Goal: Obtain resource: Download file/media

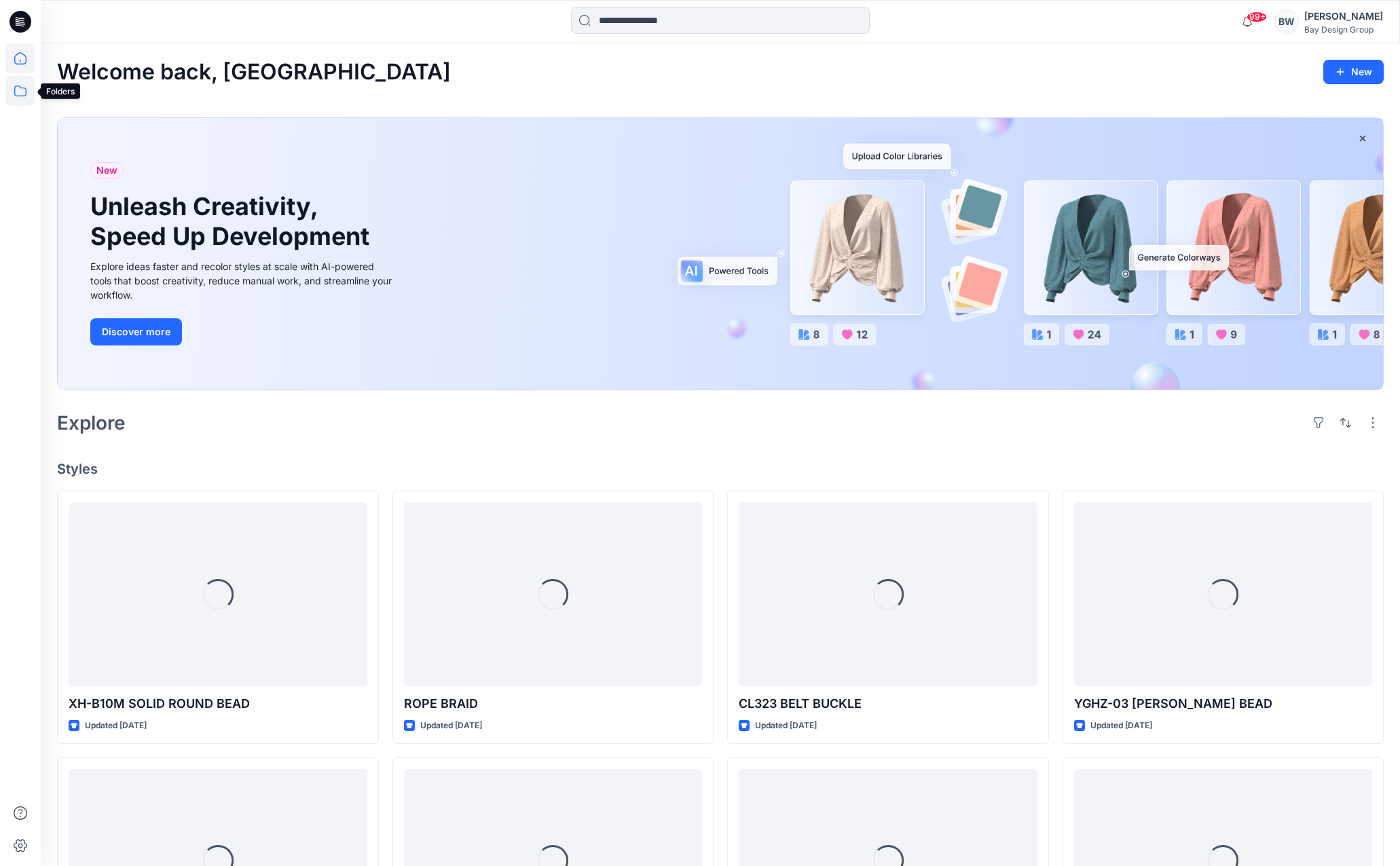
click at [13, 93] on icon at bounding box center [20, 91] width 30 height 30
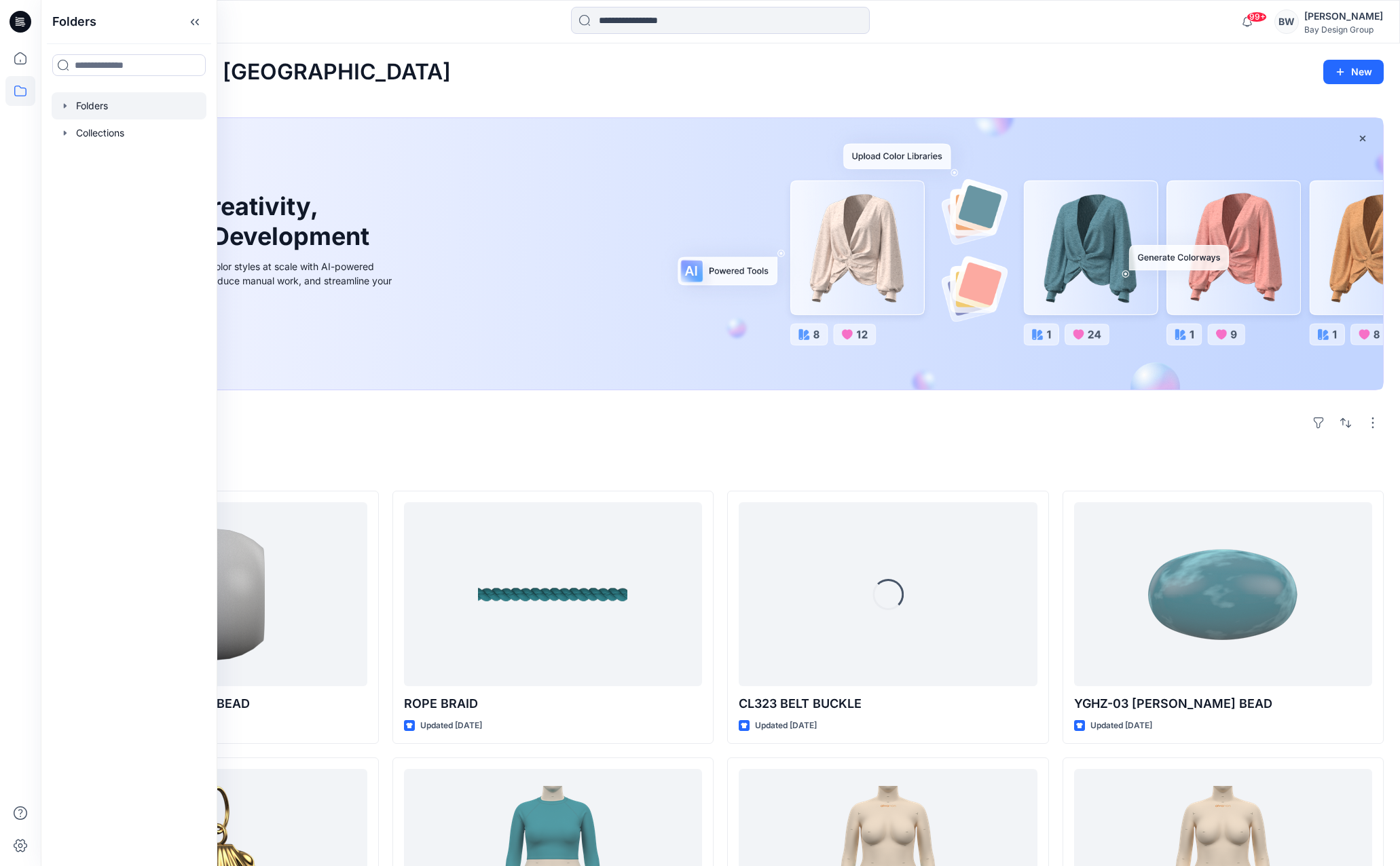
click at [85, 106] on div at bounding box center [129, 105] width 155 height 27
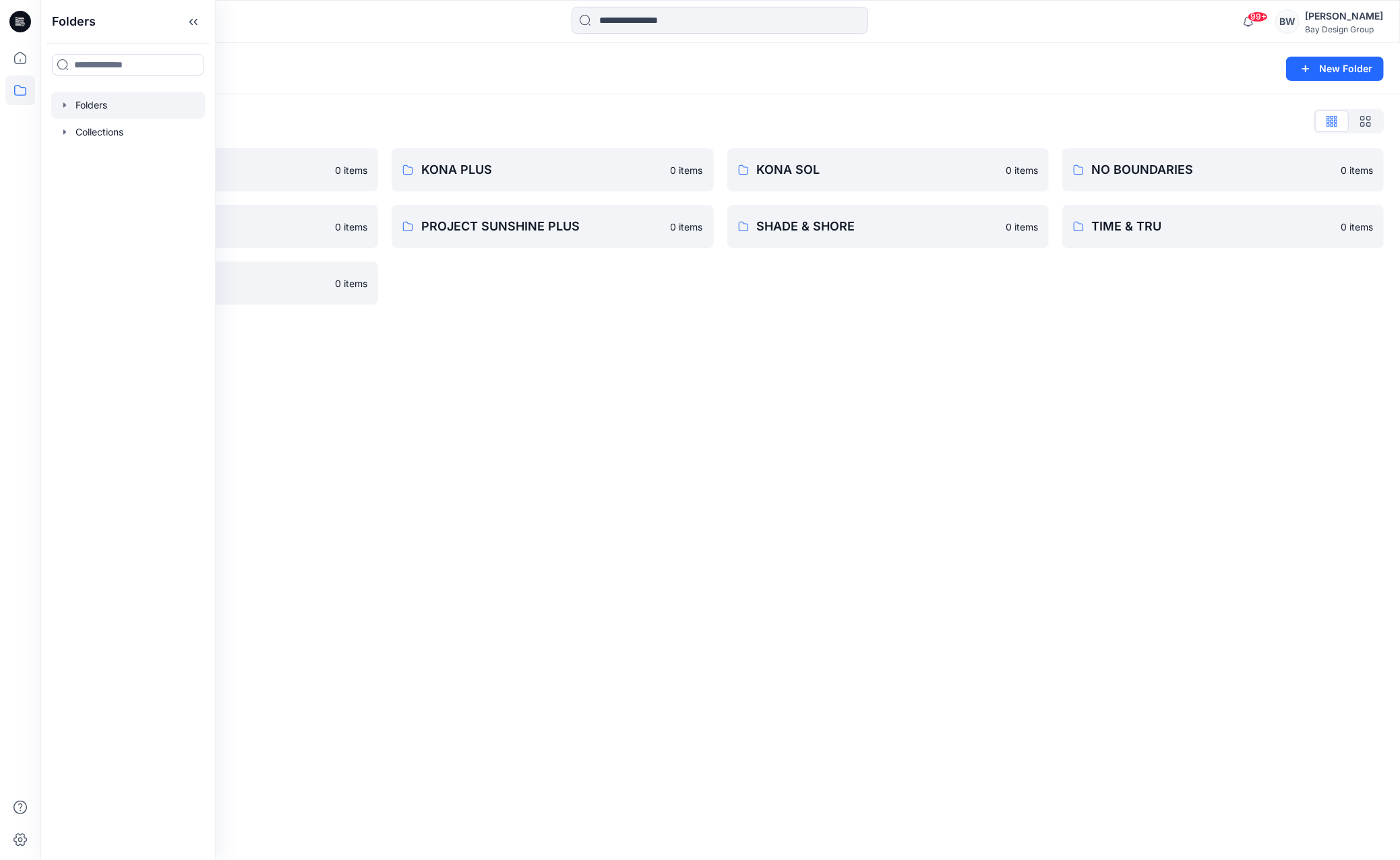
click at [364, 71] on div "Folders" at bounding box center [668, 69] width 1222 height 19
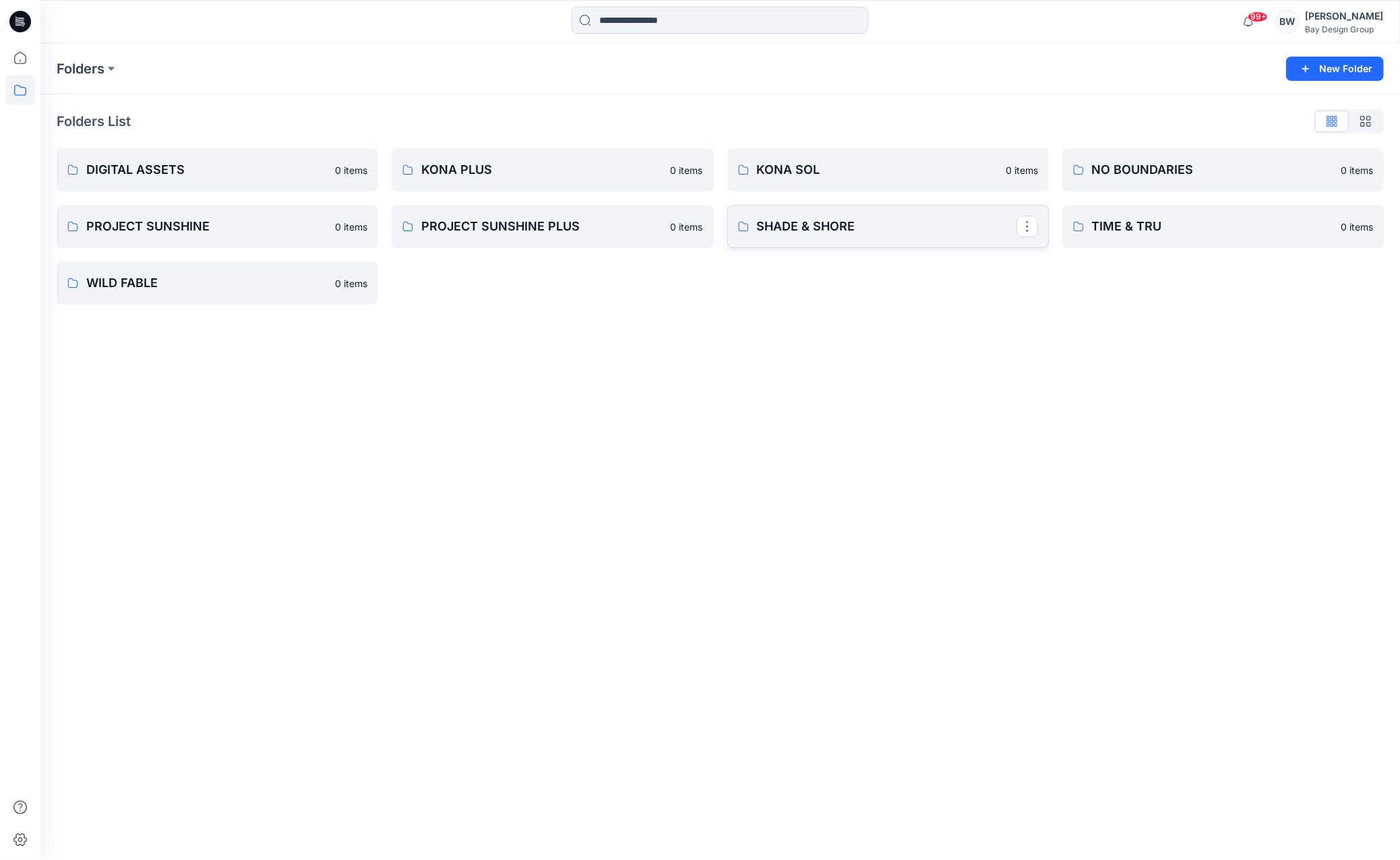
click at [809, 226] on p "SHADE & SHORE" at bounding box center [887, 226] width 260 height 19
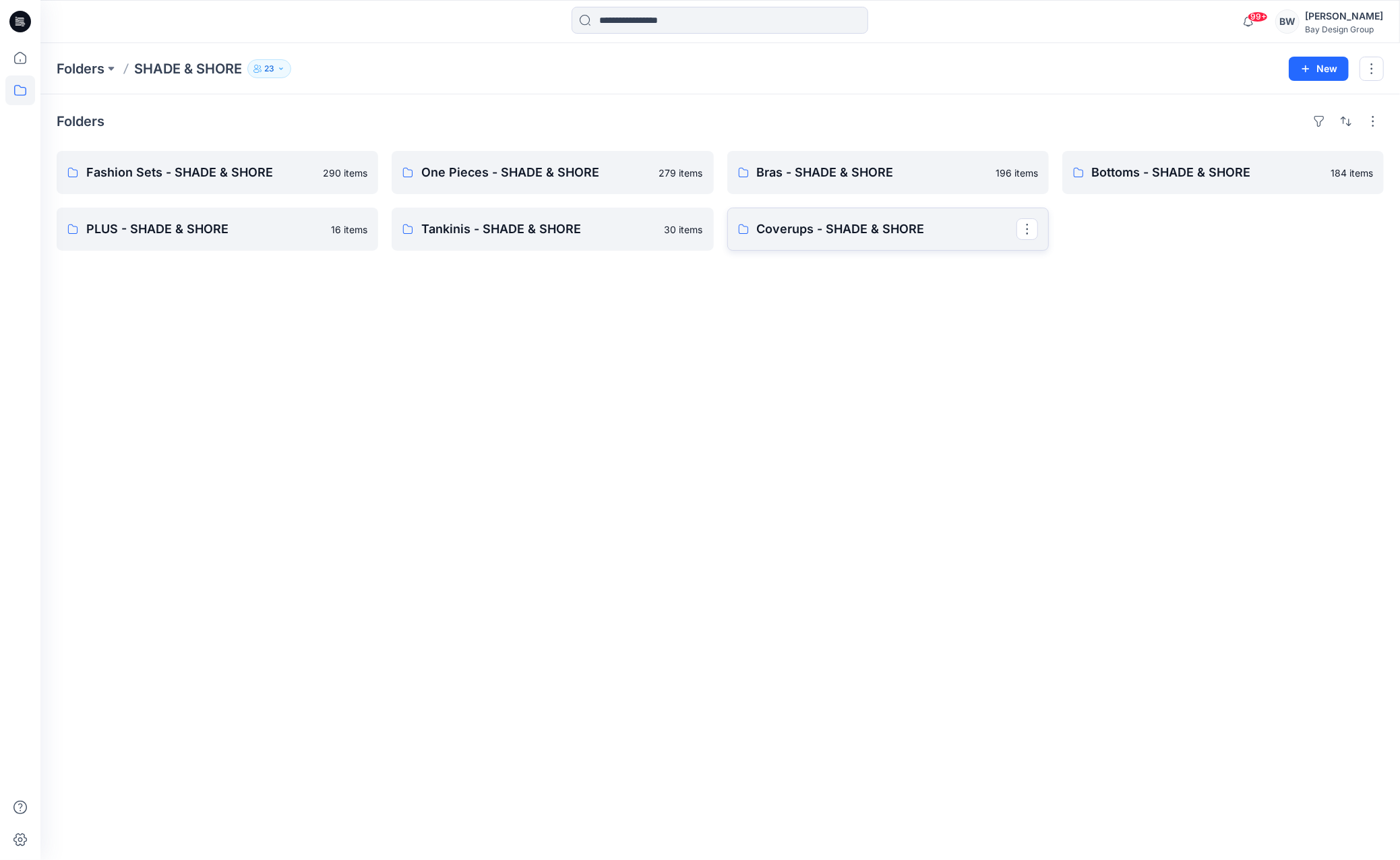
click at [802, 231] on p "Coverups - SHADE & SHORE" at bounding box center [887, 229] width 260 height 19
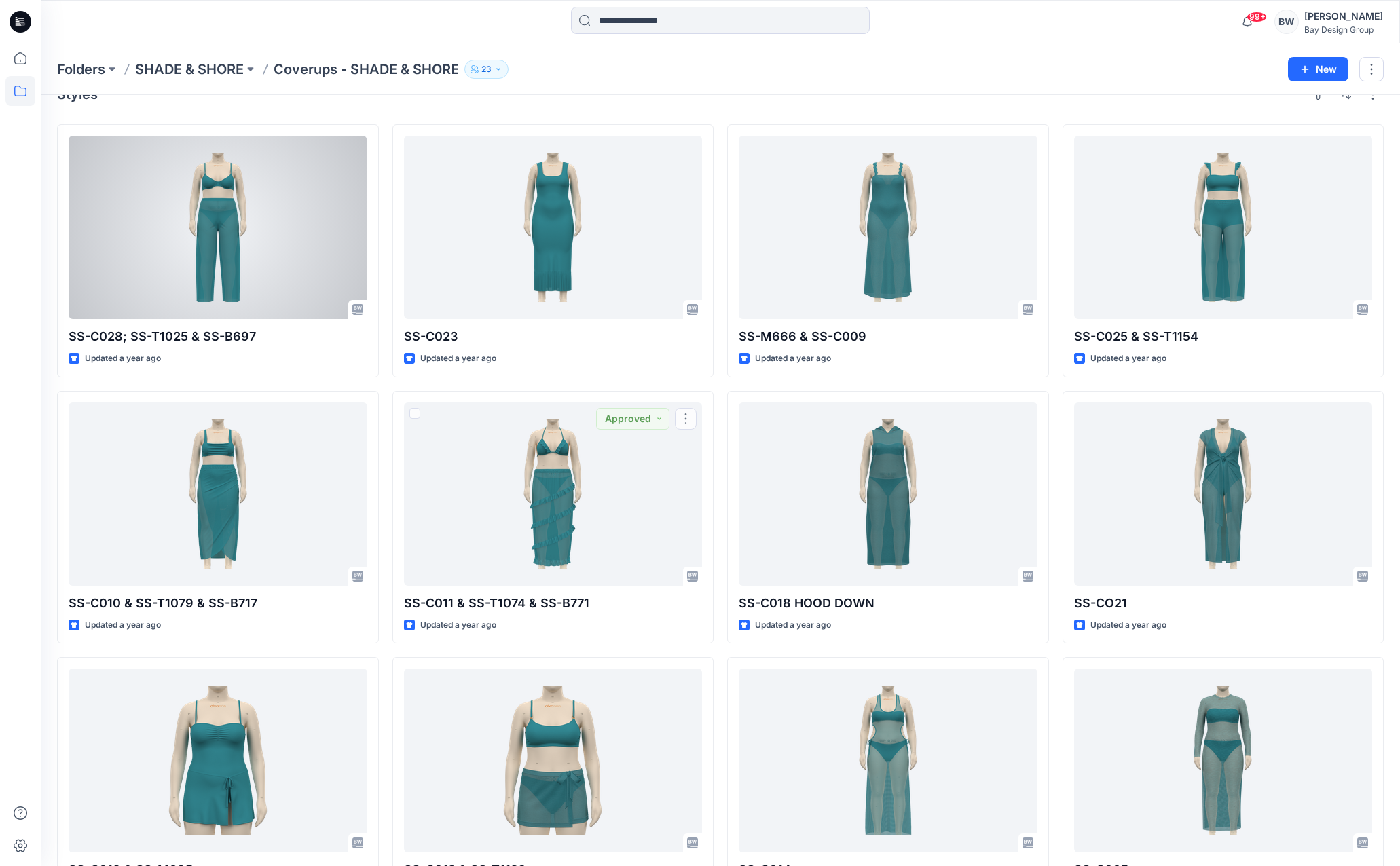
scroll to position [10, 0]
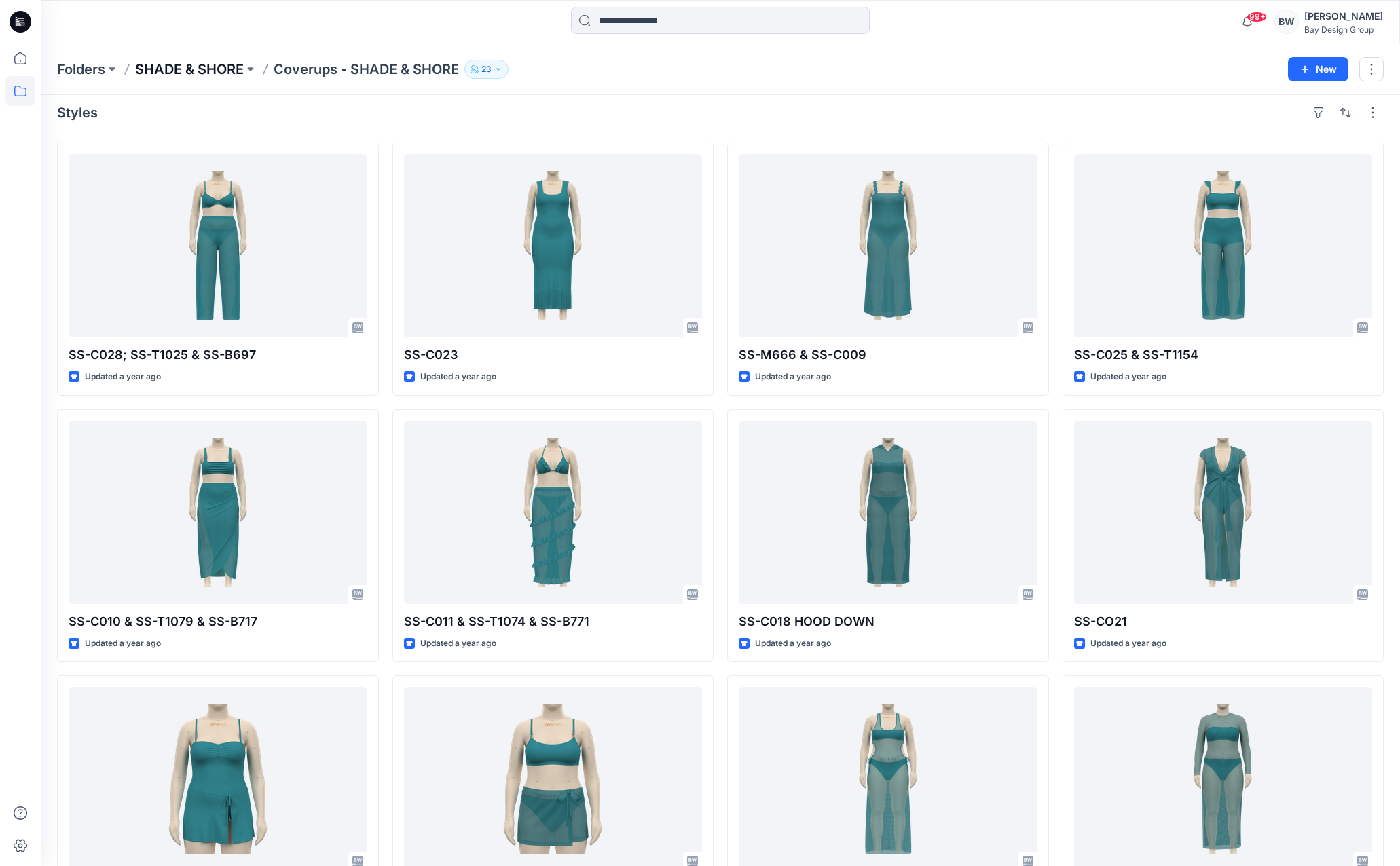
click at [234, 70] on p "SHADE & SHORE" at bounding box center [189, 69] width 109 height 19
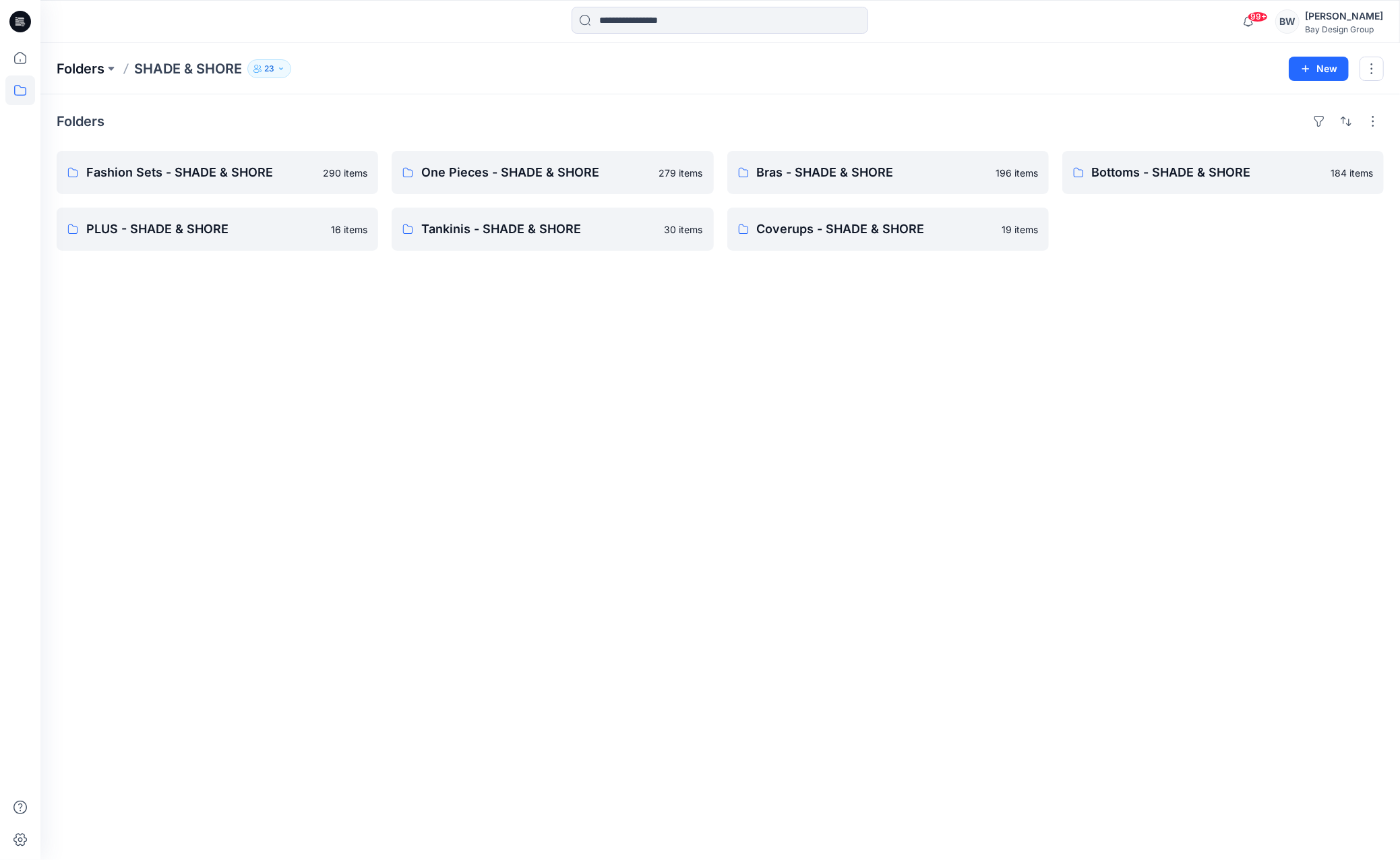
click at [97, 67] on p "Folders" at bounding box center [81, 69] width 48 height 19
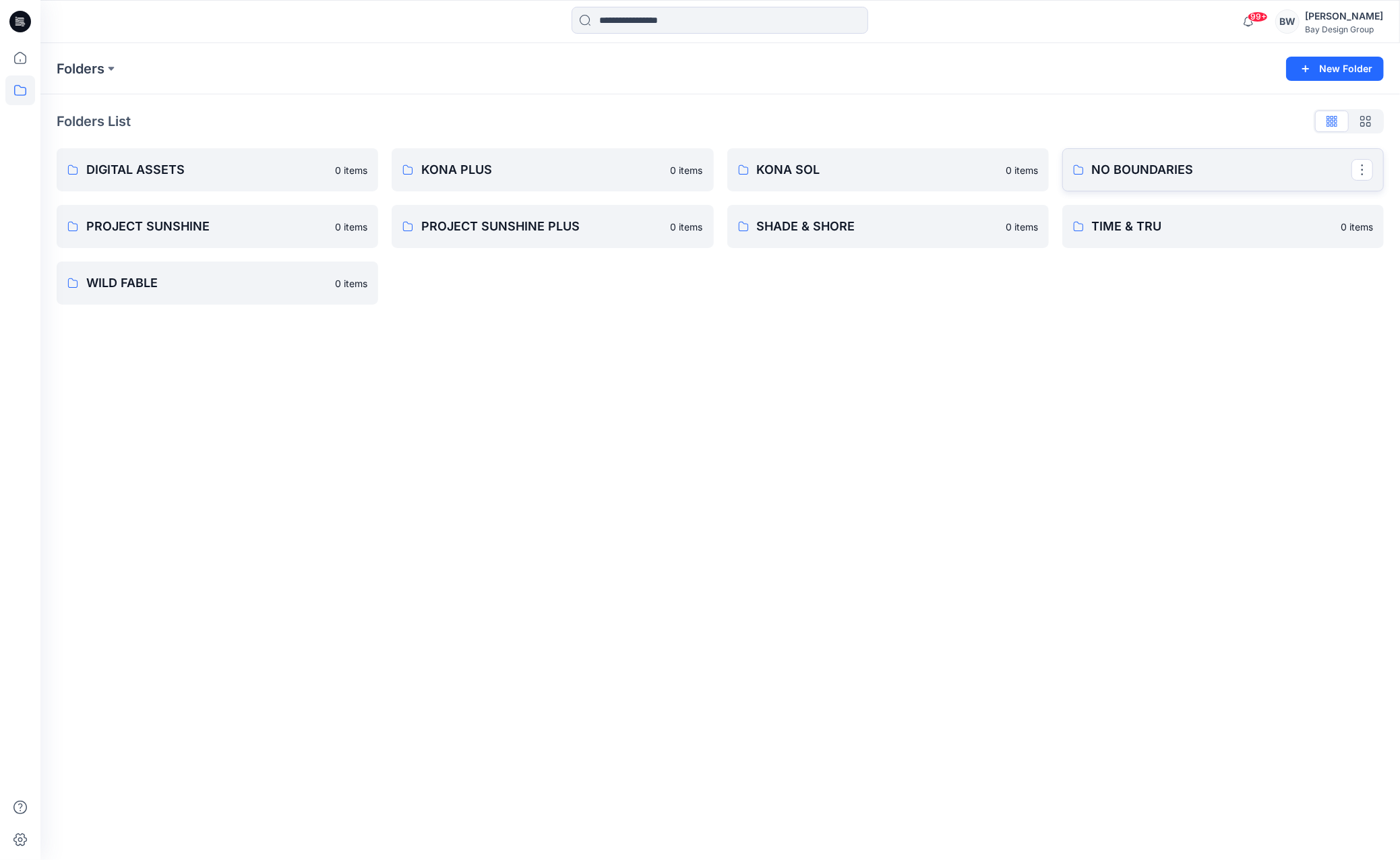
click at [1119, 176] on p "NO BOUNDARIES" at bounding box center [1222, 170] width 260 height 19
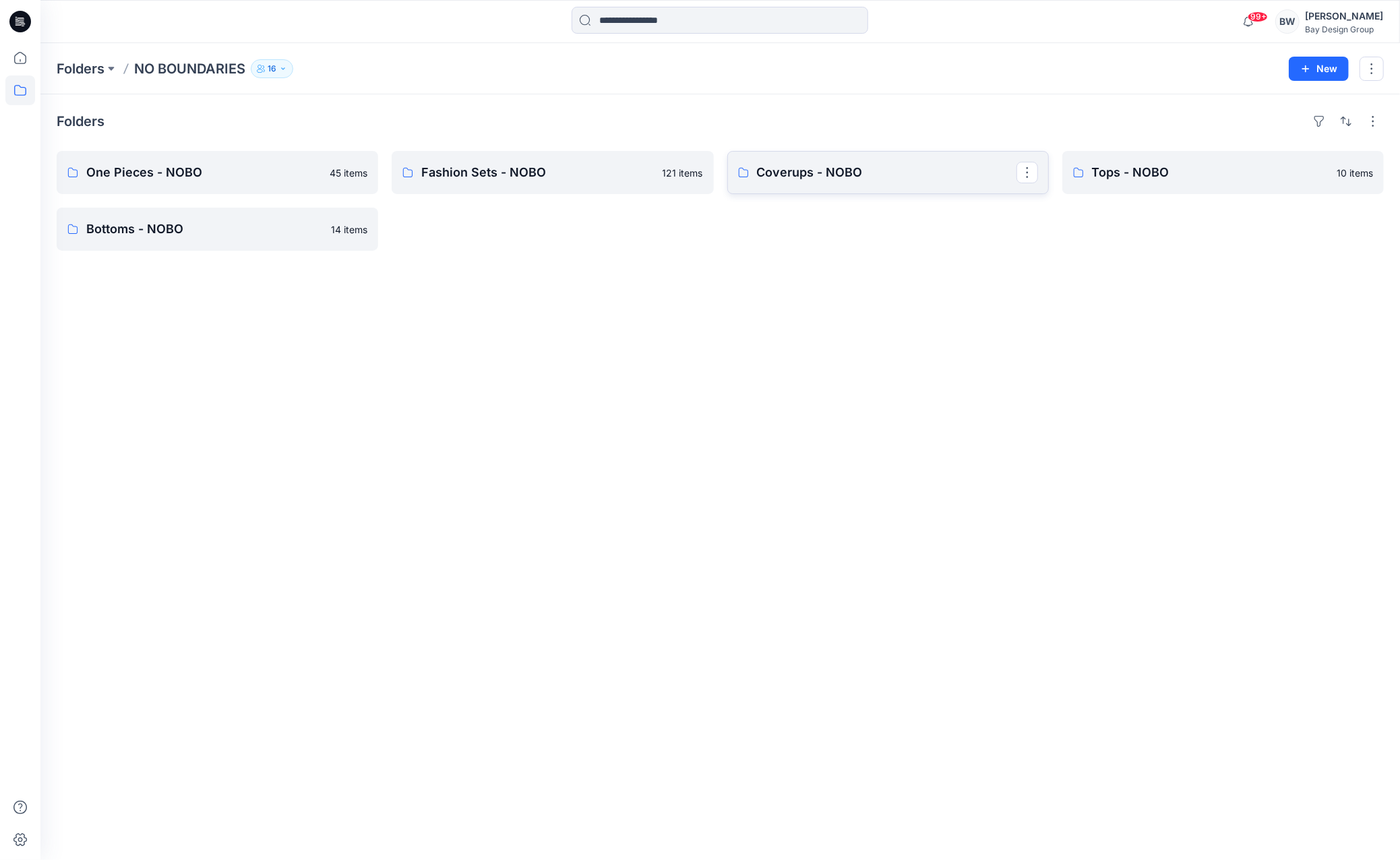
click at [798, 163] on p "Coverups - NOBO" at bounding box center [887, 173] width 260 height 19
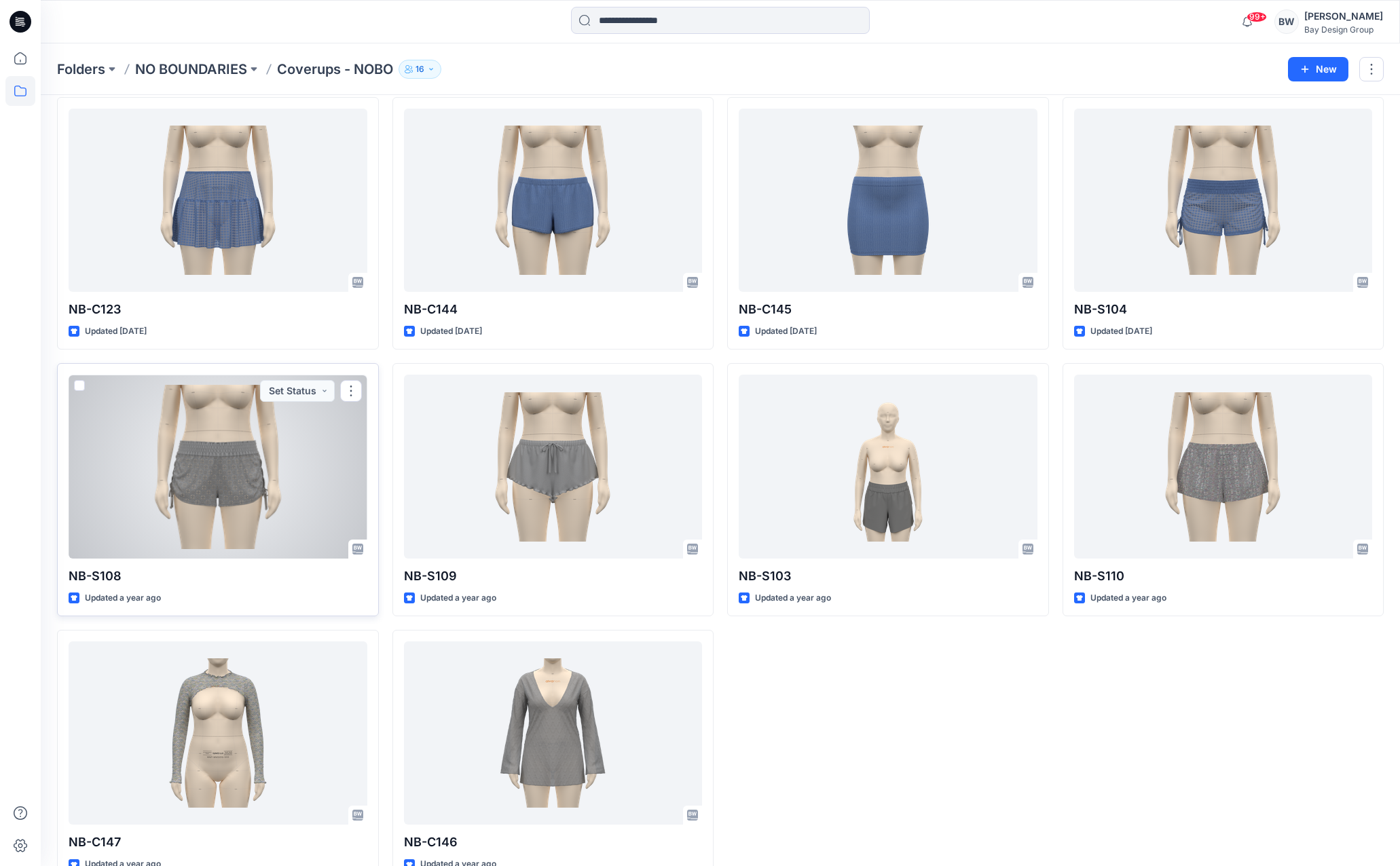
scroll to position [339, 0]
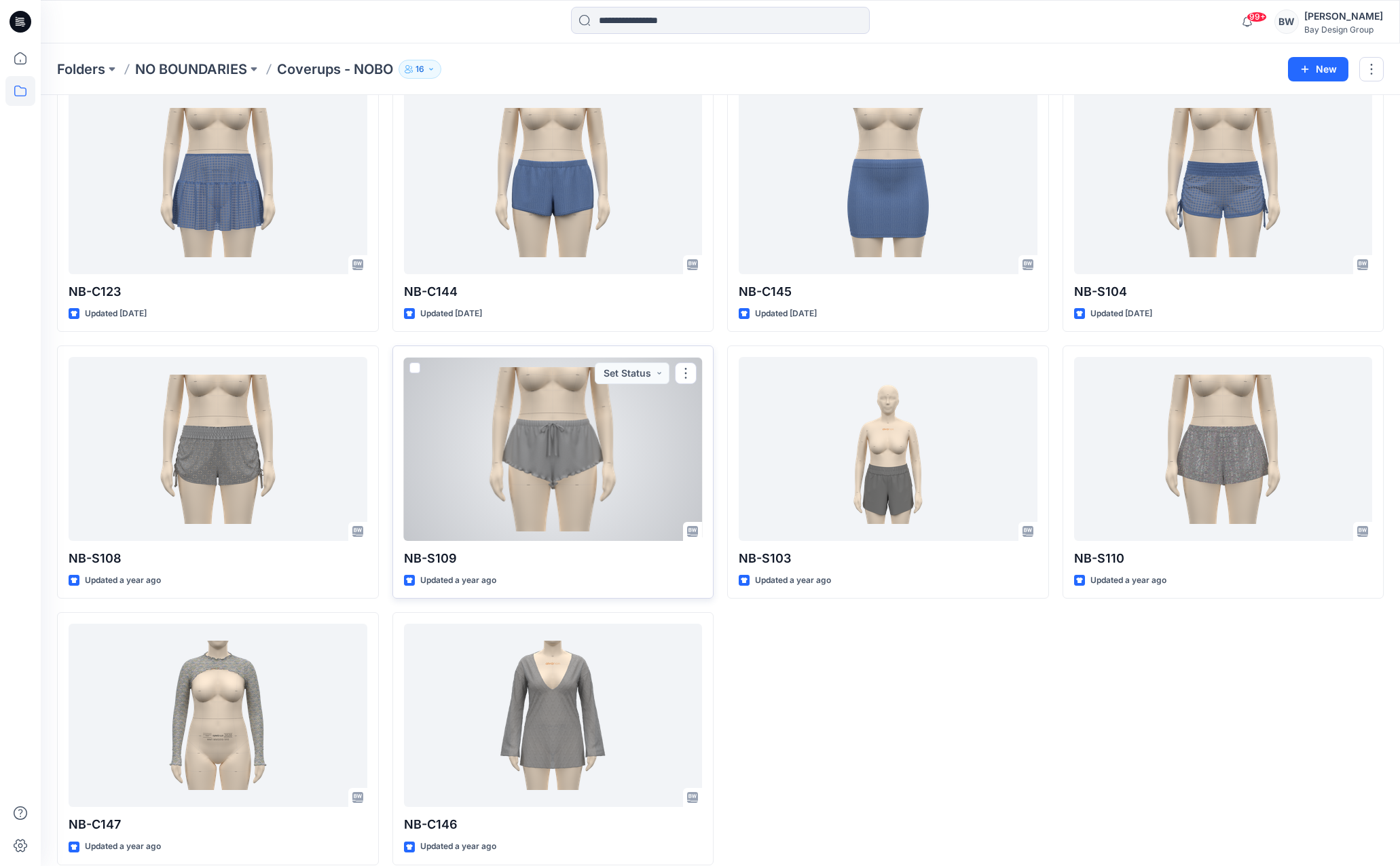
click at [539, 482] on div at bounding box center [553, 449] width 299 height 183
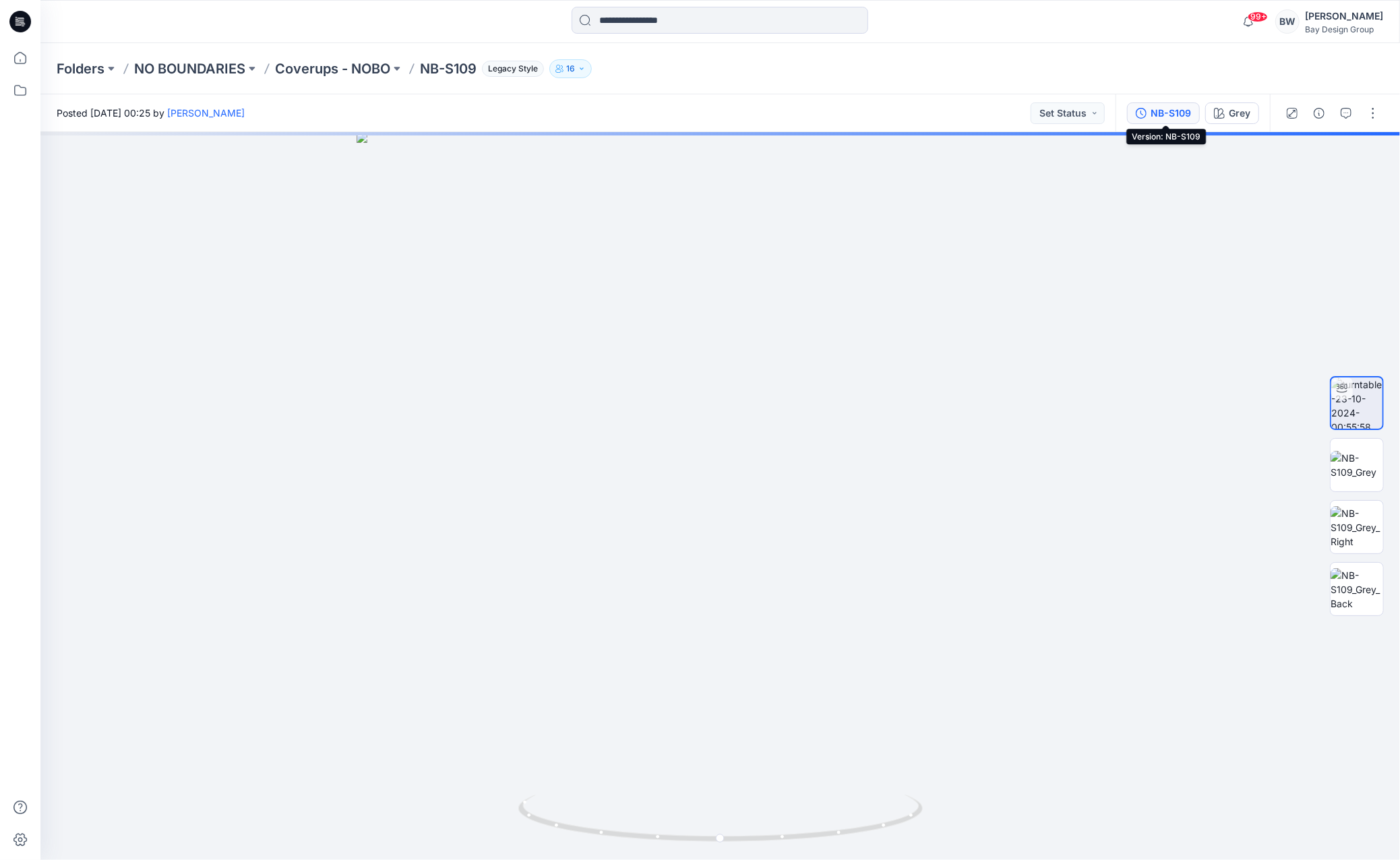
click at [1177, 119] on div "NB-S109" at bounding box center [1171, 113] width 41 height 15
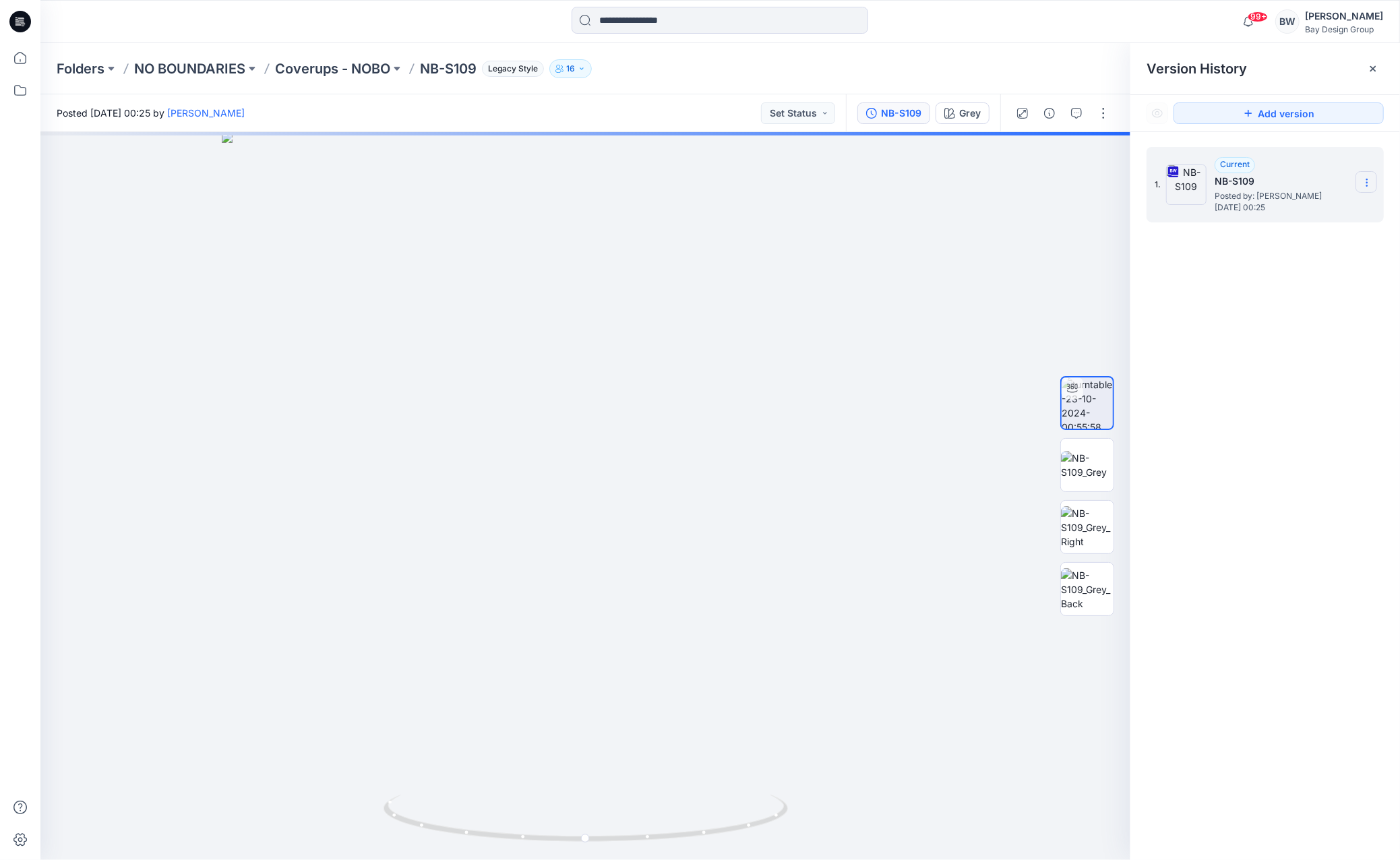
click at [1363, 185] on icon at bounding box center [1367, 182] width 11 height 11
click at [1308, 205] on span "Download Source BW File" at bounding box center [1299, 209] width 113 height 16
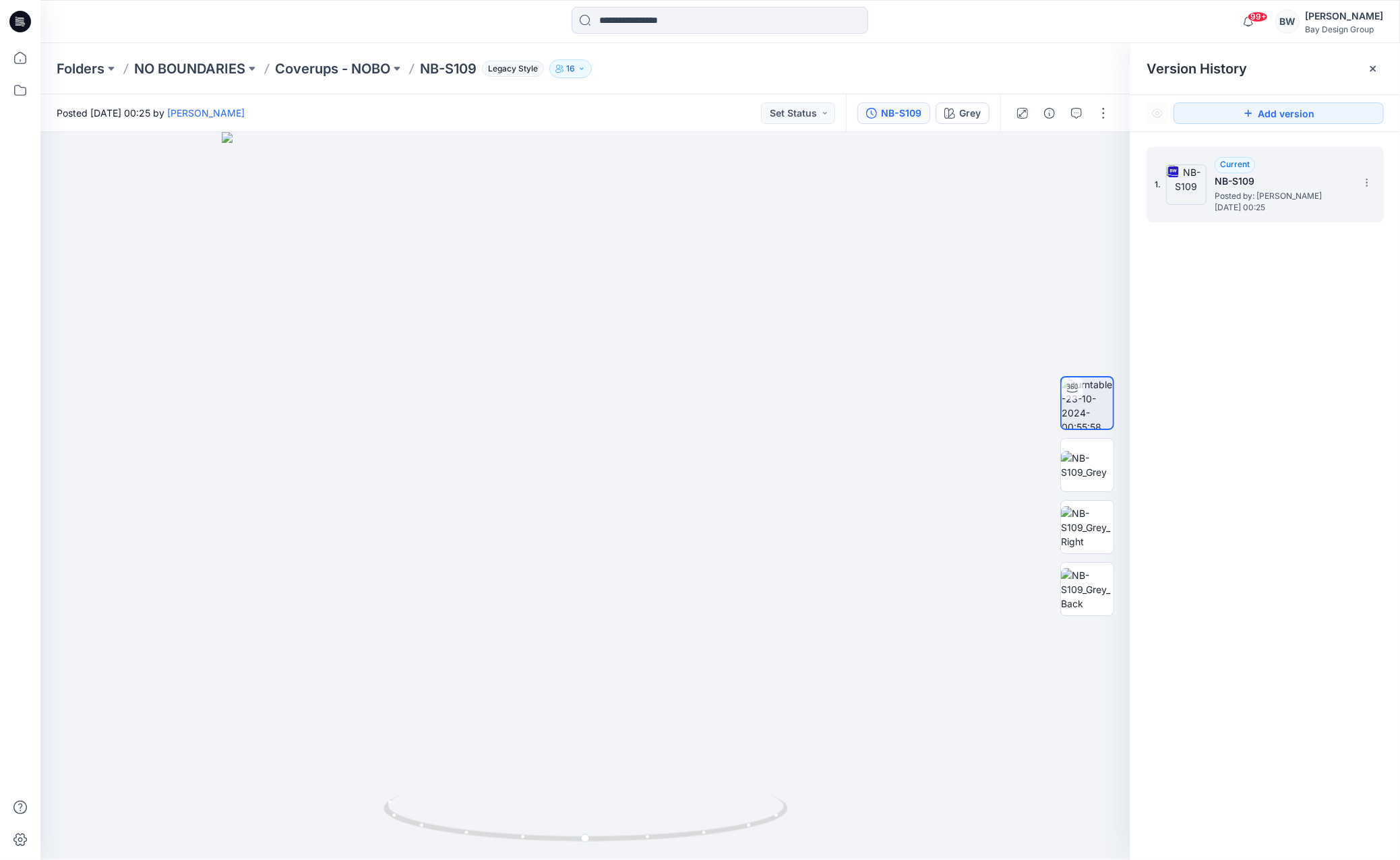
click at [731, 99] on div "Posted [DATE] 00:25 by [PERSON_NAME] Set Status" at bounding box center [443, 112] width 806 height 37
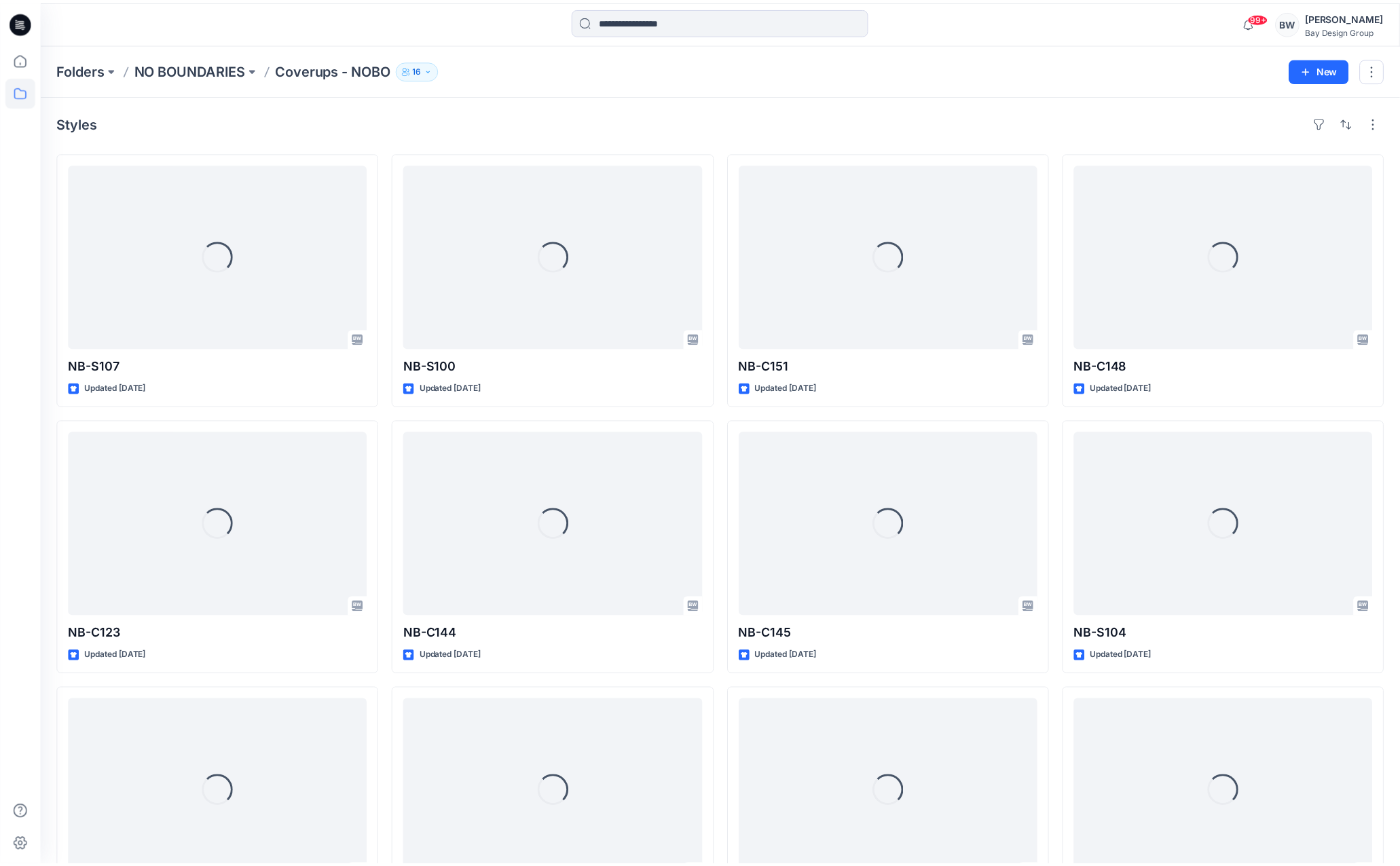
scroll to position [339, 0]
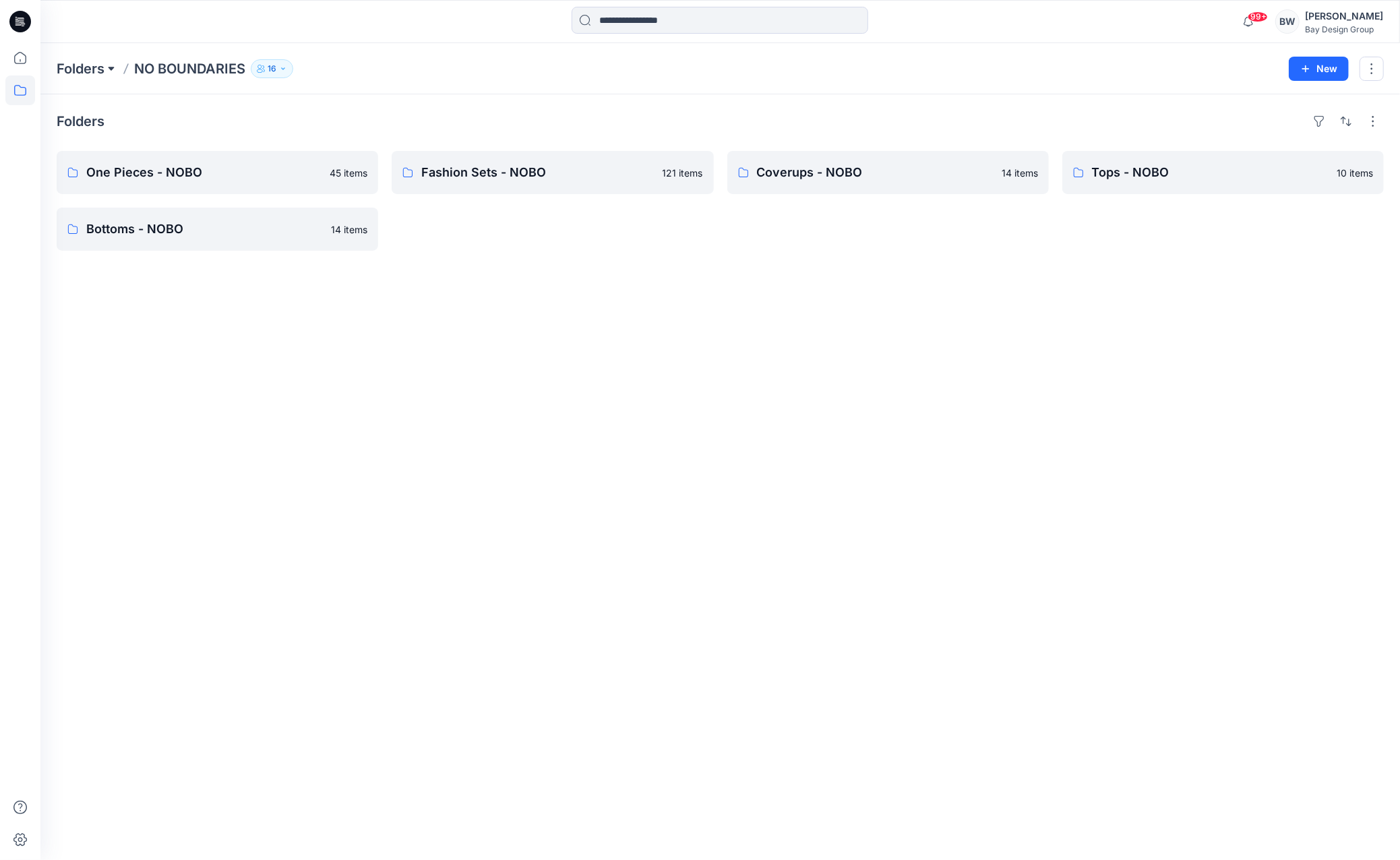
click at [107, 67] on button at bounding box center [111, 69] width 14 height 19
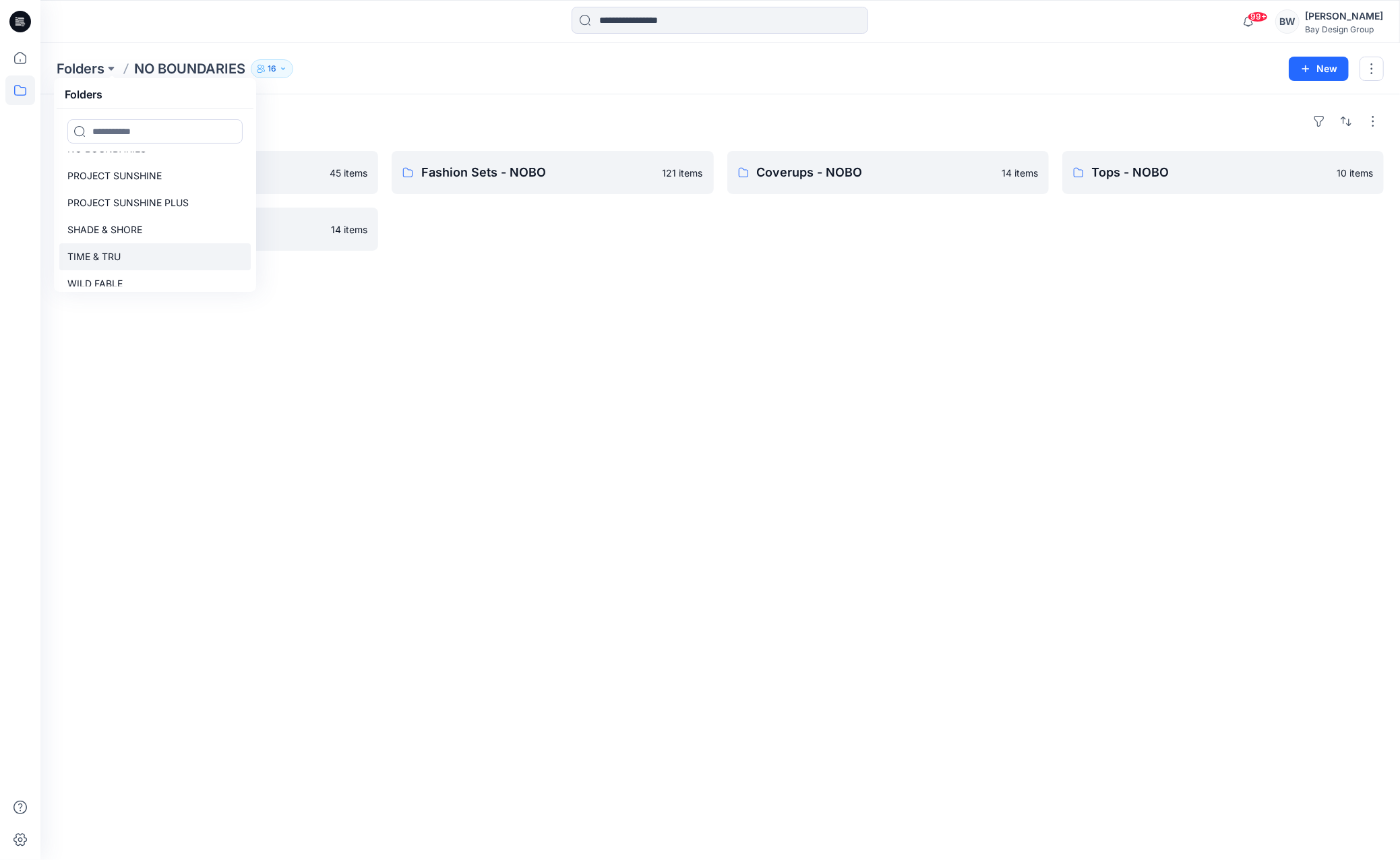
click at [116, 262] on p "TIME & TRU" at bounding box center [94, 257] width 53 height 16
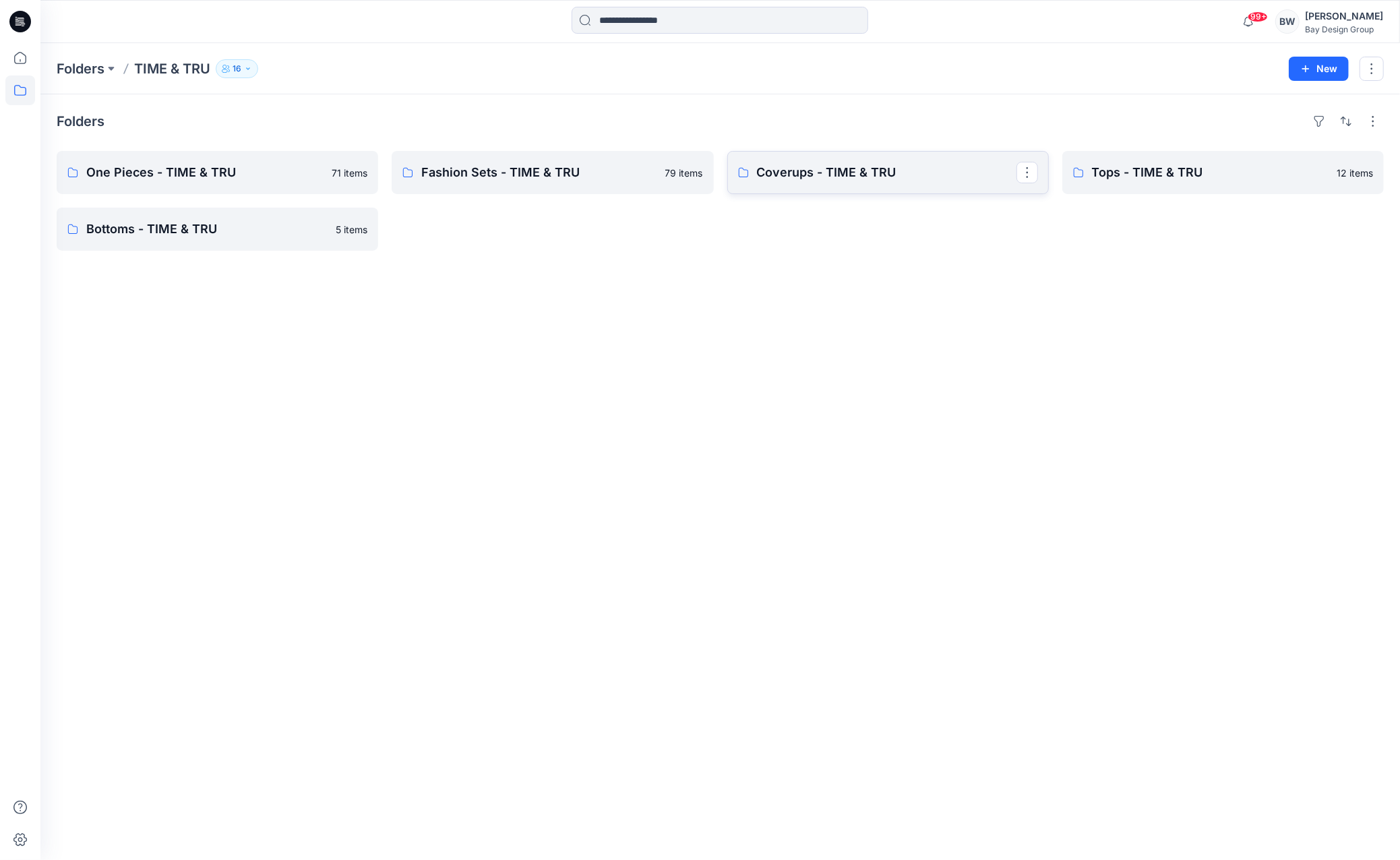
click at [803, 173] on p "Coverups - TIME & TRU" at bounding box center [887, 173] width 260 height 19
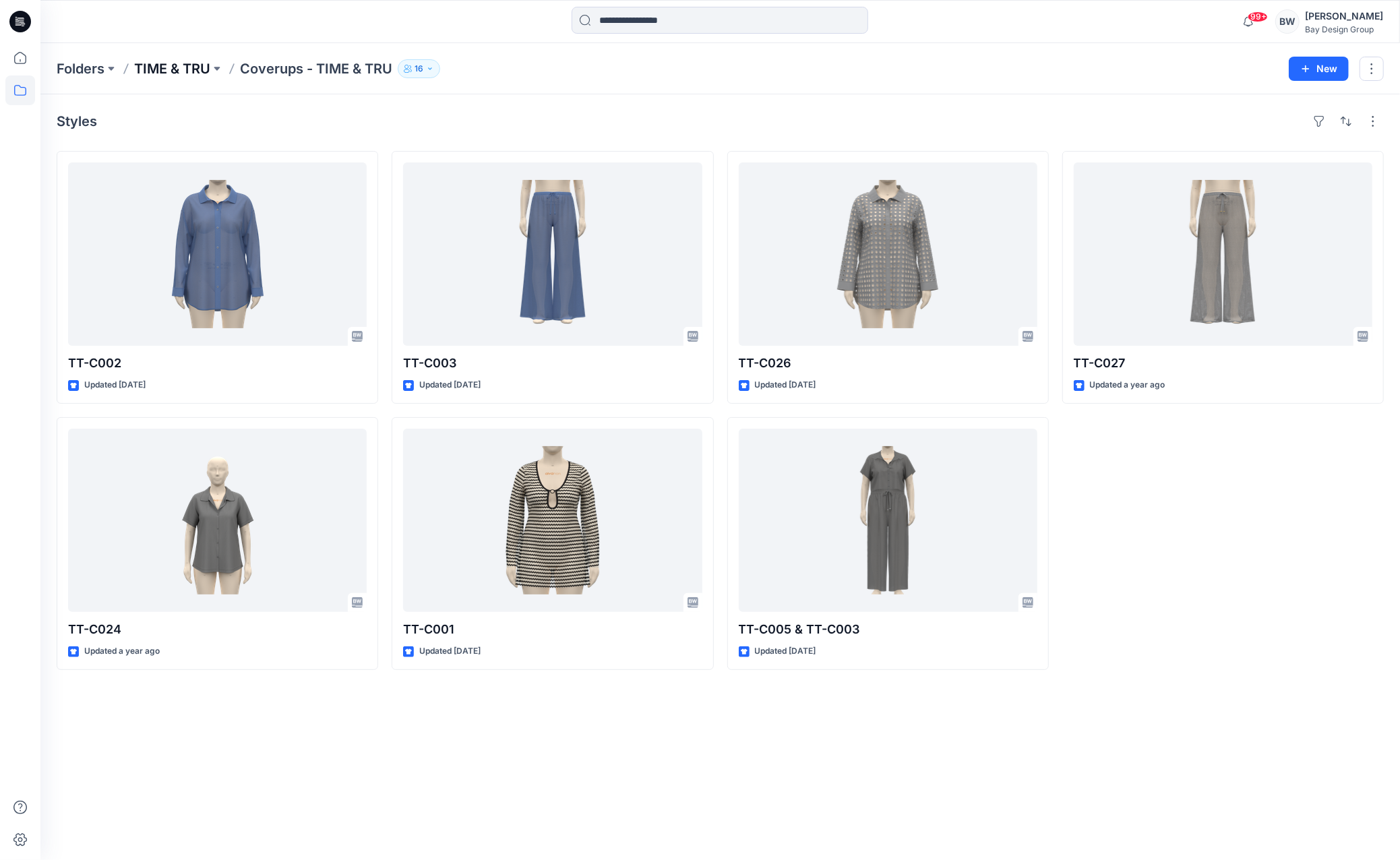
click at [156, 71] on p "TIME & TRU" at bounding box center [172, 69] width 76 height 19
